Goal: Transaction & Acquisition: Book appointment/travel/reservation

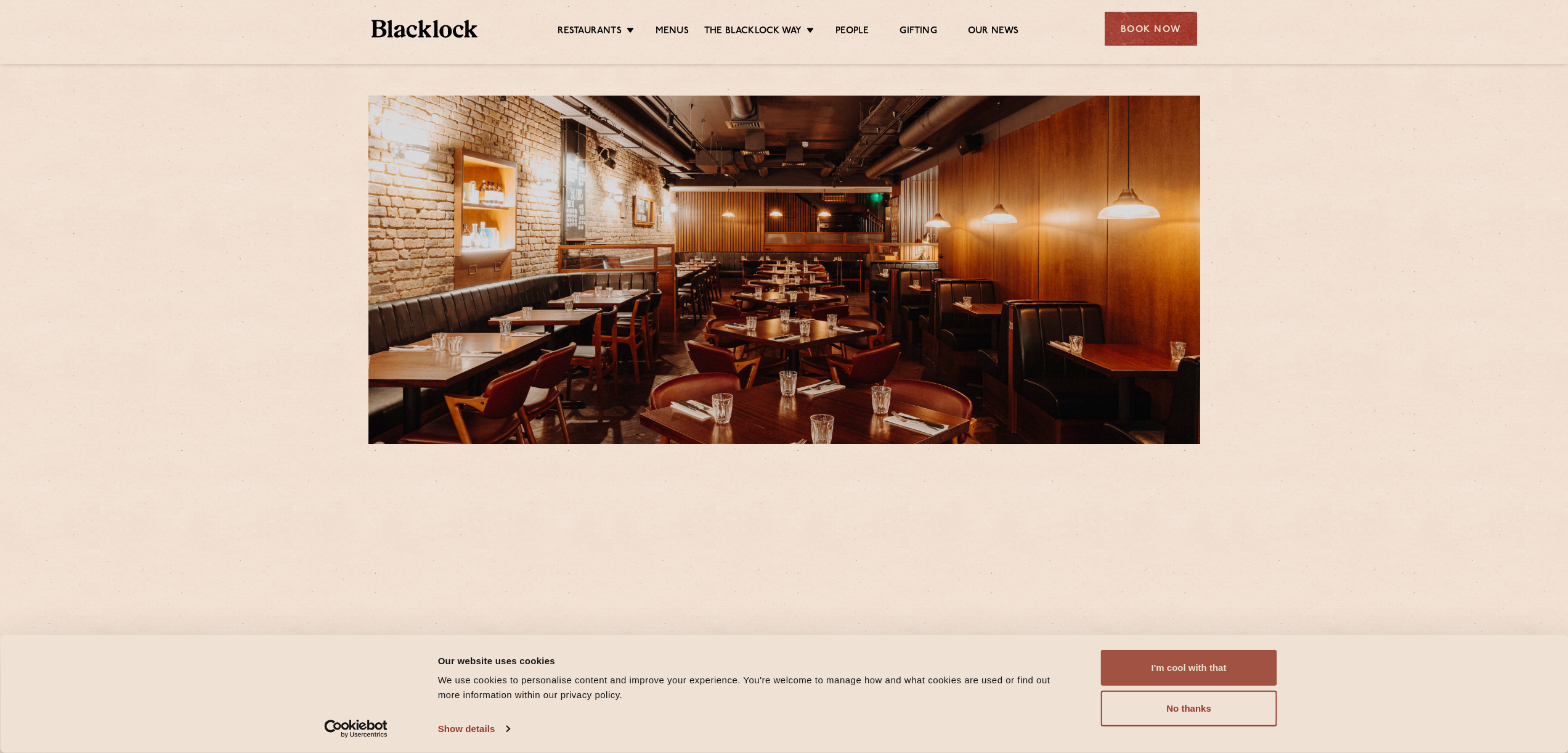
click at [1217, 676] on button "I'm cool with that" at bounding box center [1189, 667] width 176 height 35
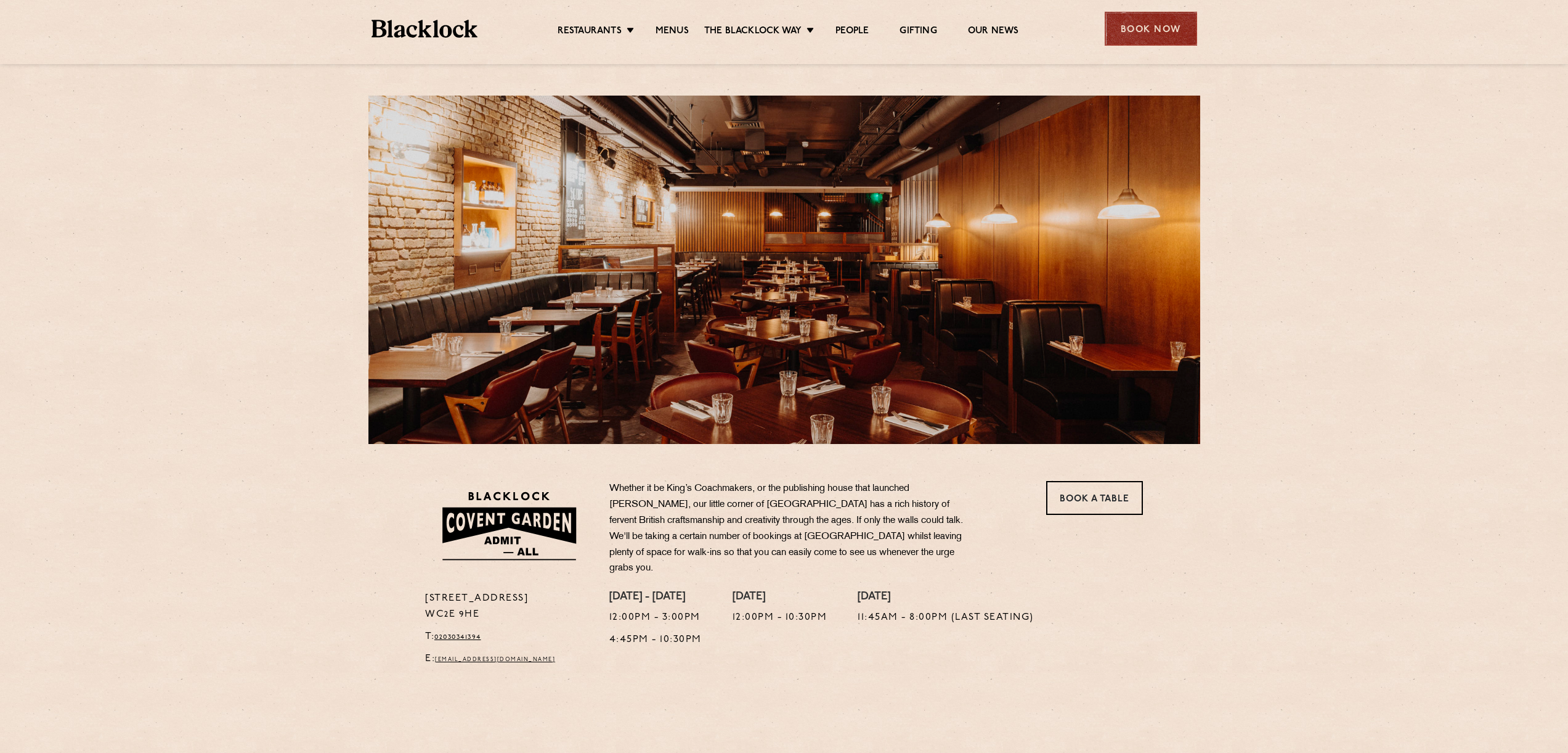
click at [1133, 29] on div "Book Now" at bounding box center [1151, 28] width 93 height 34
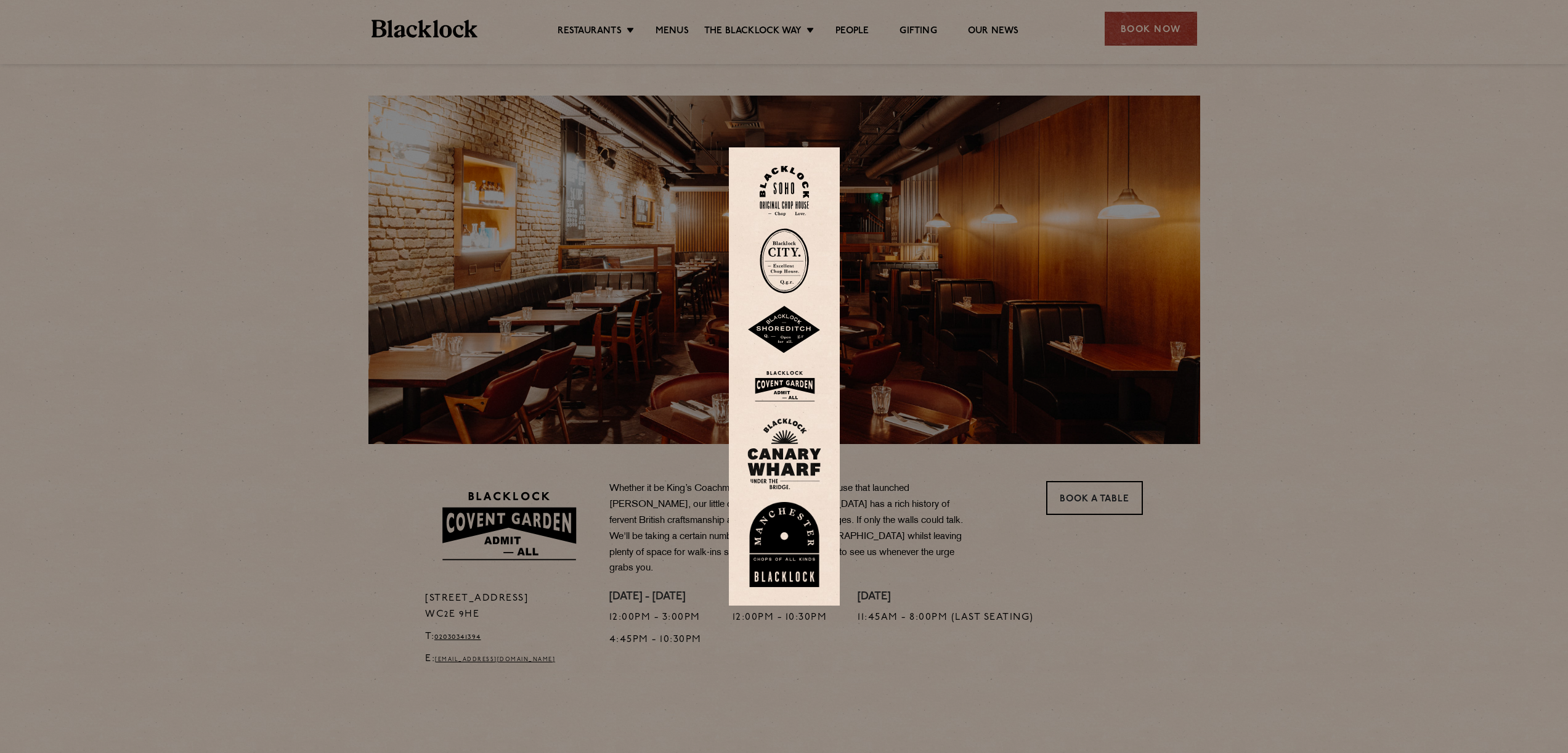
click at [798, 372] on img at bounding box center [784, 386] width 74 height 40
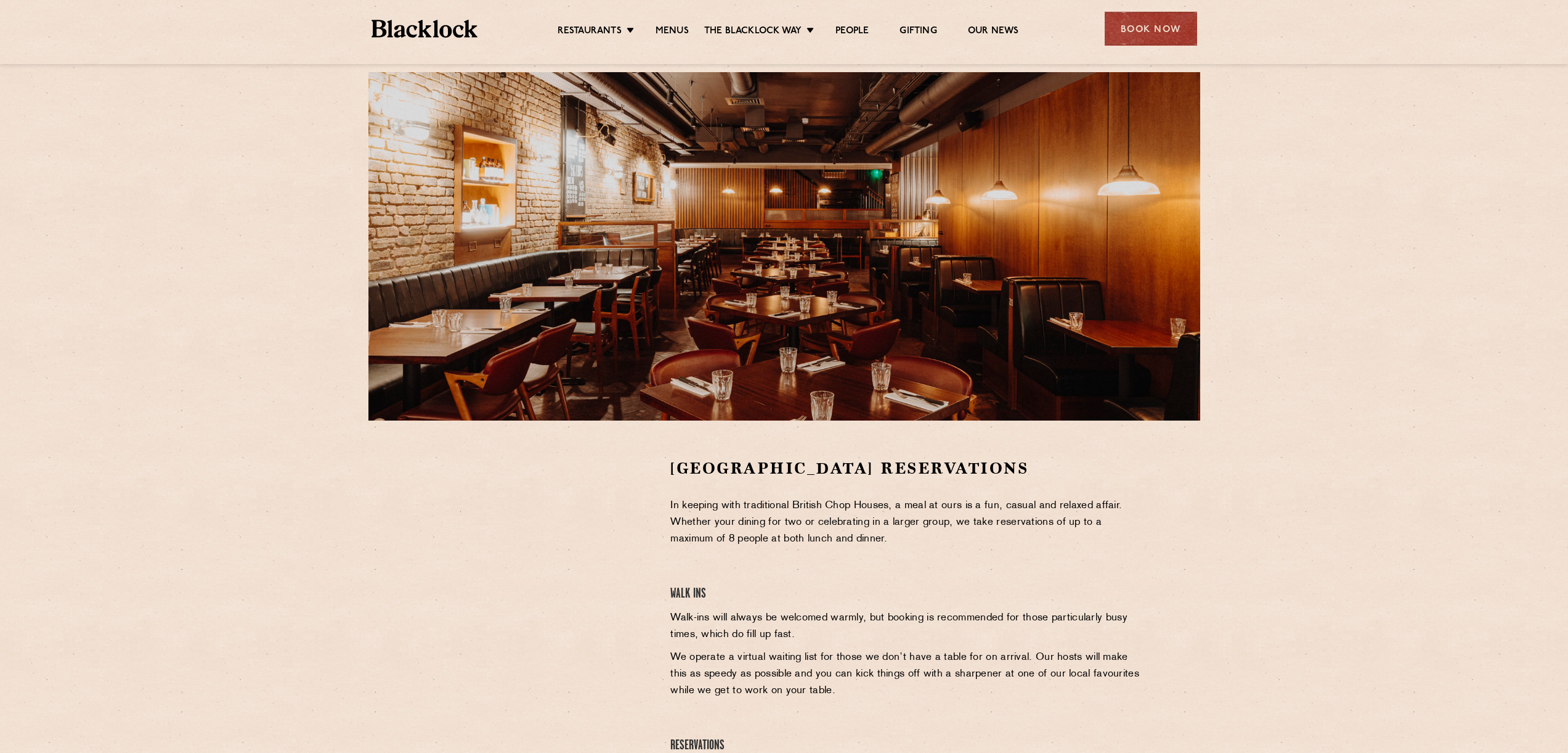
scroll to position [84, 0]
